Goal: Information Seeking & Learning: Learn about a topic

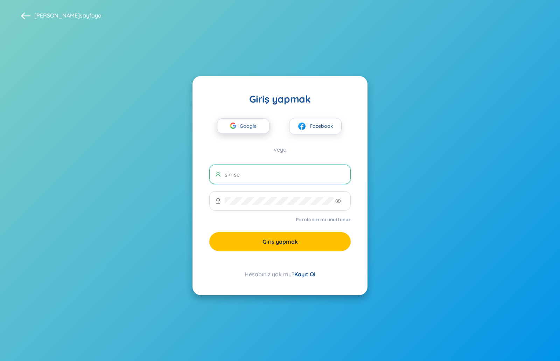
type input "simse"
click at [244, 122] on span "Google" at bounding box center [250, 126] width 20 height 15
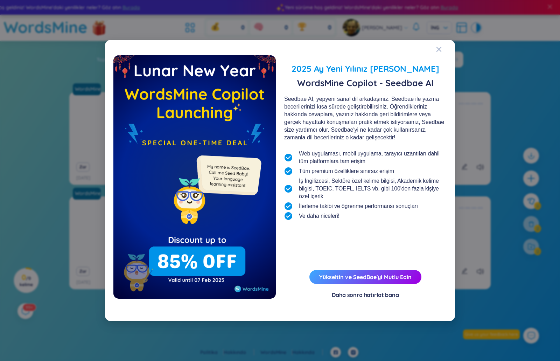
click at [378, 296] on font "Daha sonra hatırlat bana" at bounding box center [365, 294] width 67 height 7
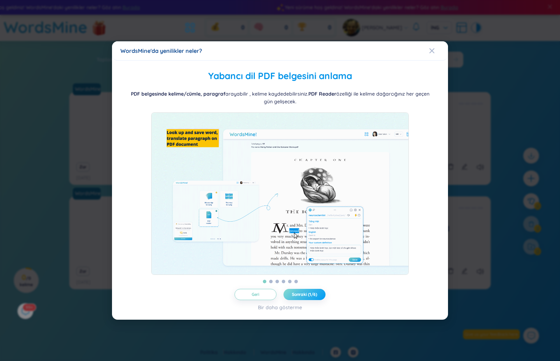
click at [313, 293] on button "Sonraki (1/6)" at bounding box center [305, 294] width 42 height 11
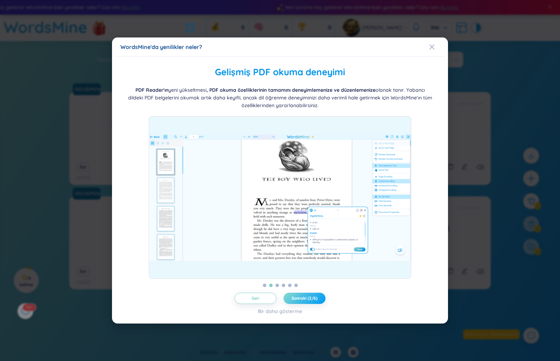
click at [313, 293] on button "Sonraki (2/6)" at bounding box center [305, 298] width 42 height 11
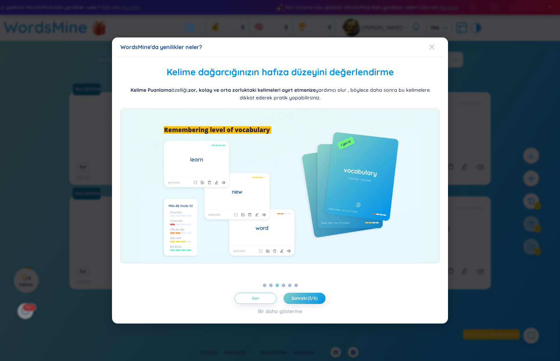
click at [430, 46] on icon "Kapalı" at bounding box center [432, 47] width 6 height 6
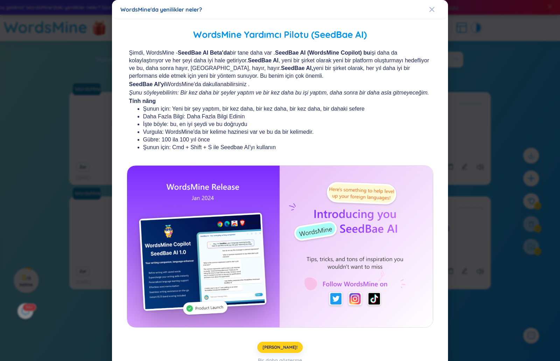
click at [268, 342] on button "[PERSON_NAME]!" at bounding box center [280, 347] width 46 height 11
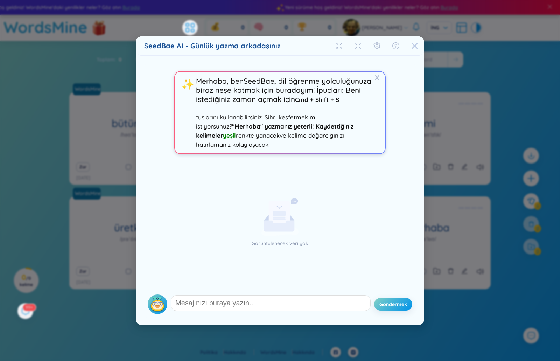
click at [414, 45] on icon "Kapalı" at bounding box center [415, 45] width 6 height 6
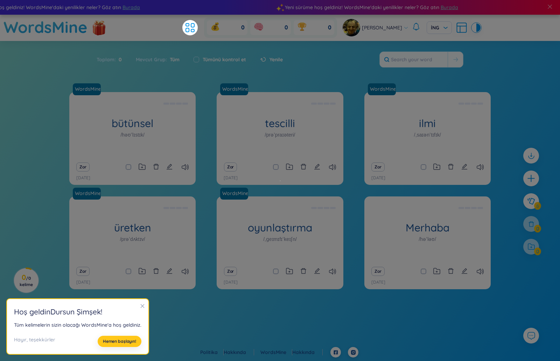
click at [114, 342] on font "Hemen başlayın!" at bounding box center [119, 341] width 33 height 5
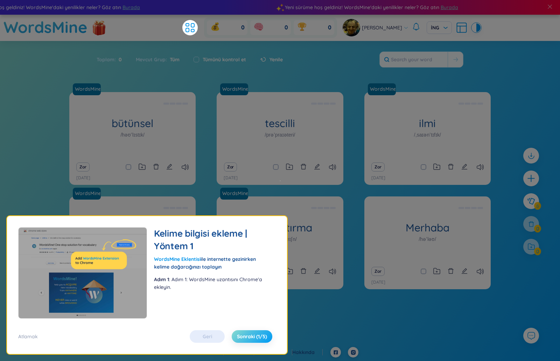
click at [242, 340] on span "Sonraki (1/5)" at bounding box center [252, 336] width 30 height 7
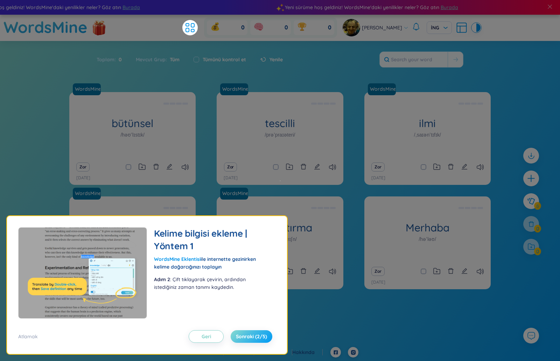
click at [244, 339] on font "Sonraki (2/5)" at bounding box center [251, 336] width 31 height 6
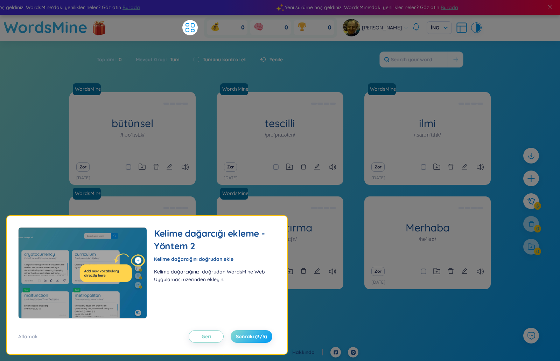
click at [244, 339] on font "Sonraki (3/5)" at bounding box center [251, 336] width 31 height 6
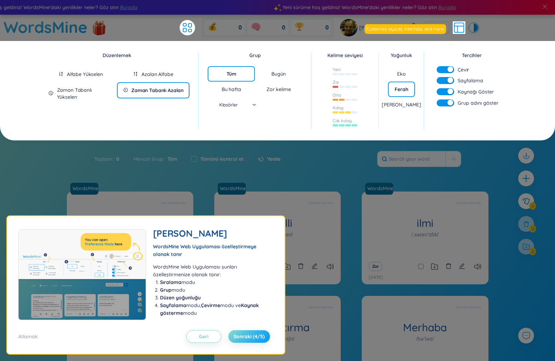
click at [244, 339] on font "Sonraki (4/5)" at bounding box center [249, 336] width 31 height 6
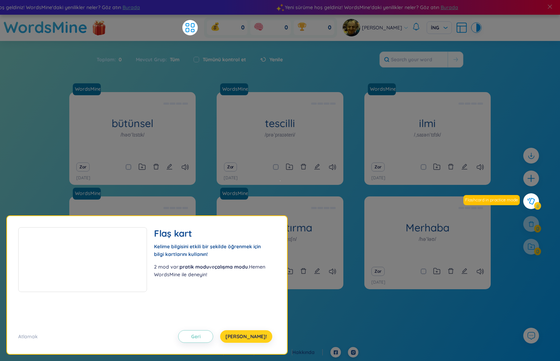
click at [244, 338] on font "[PERSON_NAME]!" at bounding box center [247, 336] width 42 height 6
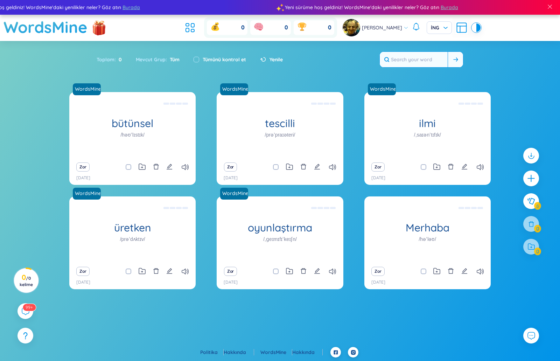
click at [406, 57] on input "text" at bounding box center [414, 59] width 68 height 15
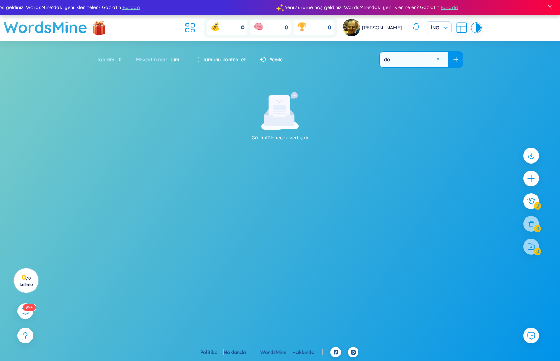
type input "d"
click at [438, 26] on span "İNG" at bounding box center [439, 27] width 17 height 7
type input "mektp"
click at [439, 27] on span "İNG" at bounding box center [439, 27] width 17 height 7
drag, startPoint x: 371, startPoint y: 69, endPoint x: 370, endPoint y: 73, distance: 4.4
